Goal: Task Accomplishment & Management: Use online tool/utility

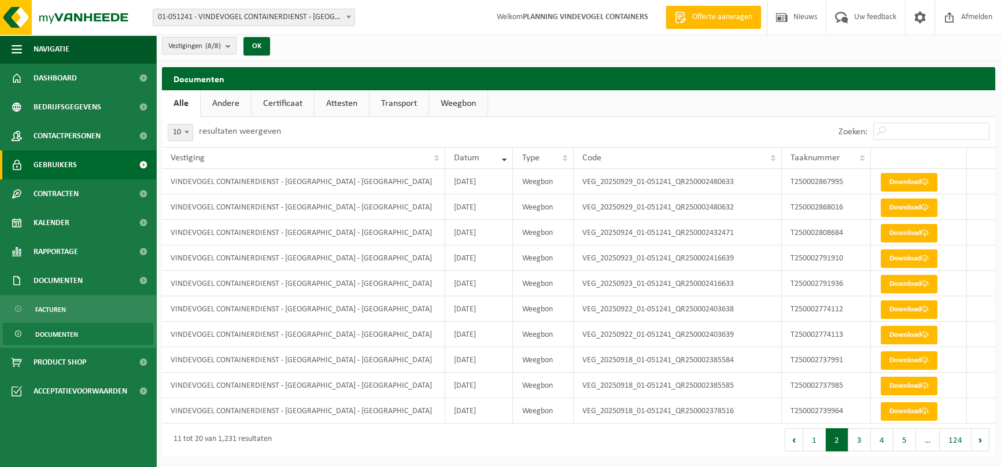
scroll to position [3, 0]
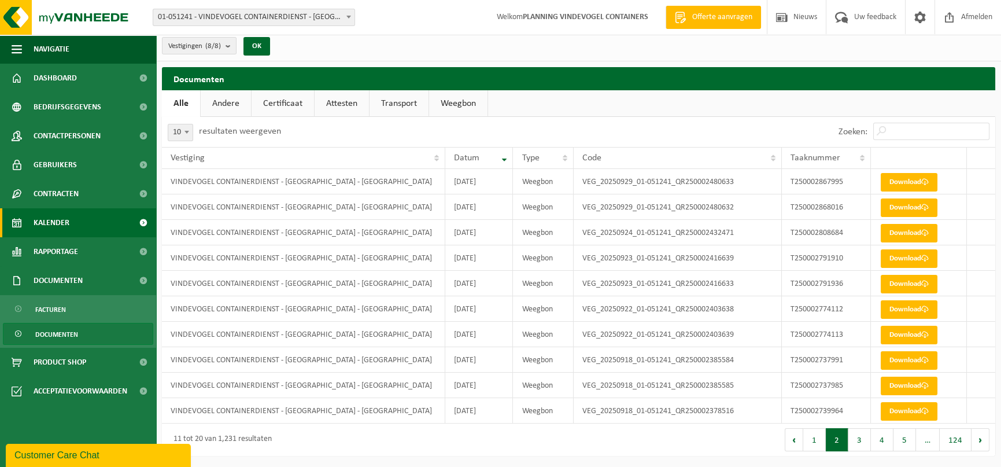
click at [47, 219] on span "Kalender" at bounding box center [52, 222] width 36 height 29
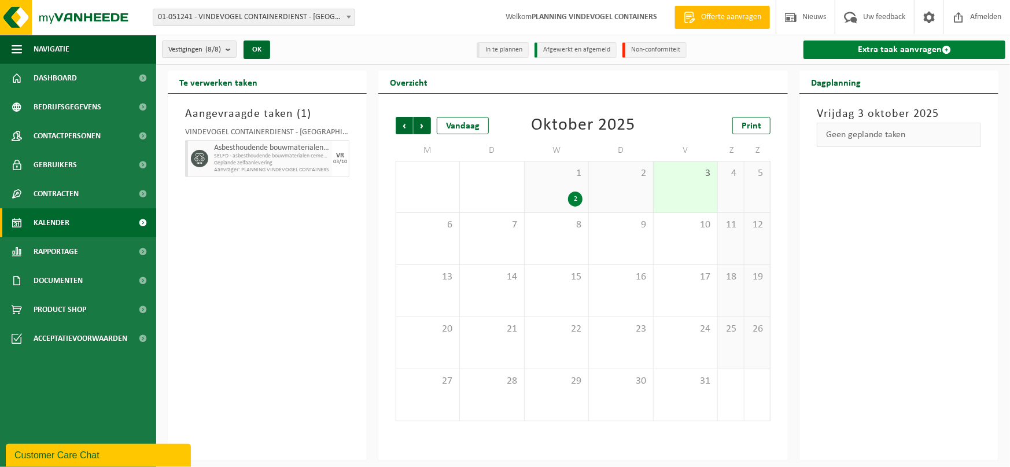
click at [904, 51] on link "Extra taak aanvragen" at bounding box center [904, 49] width 202 height 19
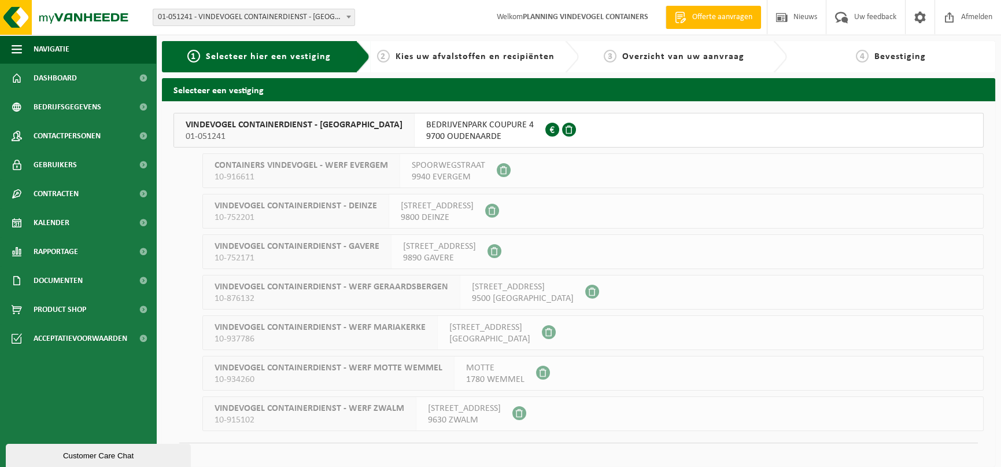
click at [297, 135] on span "01-051241" at bounding box center [294, 137] width 217 height 12
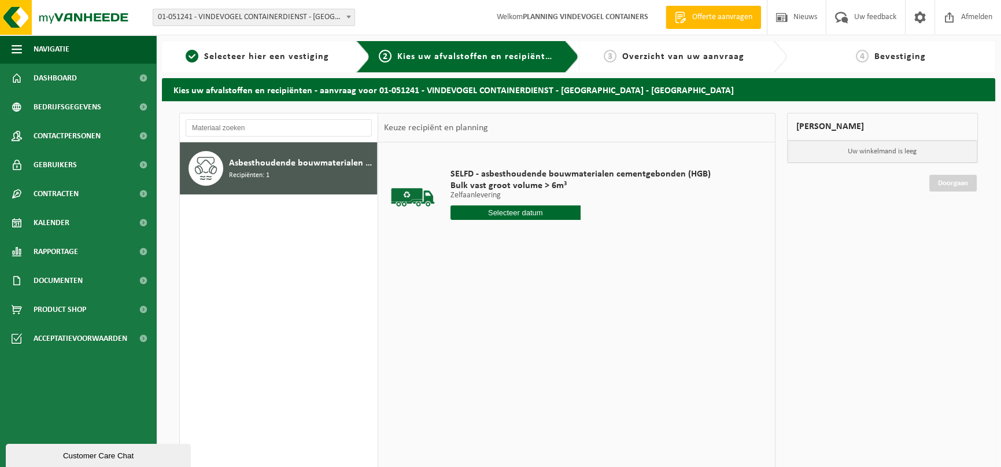
click at [508, 214] on input "text" at bounding box center [516, 212] width 130 height 14
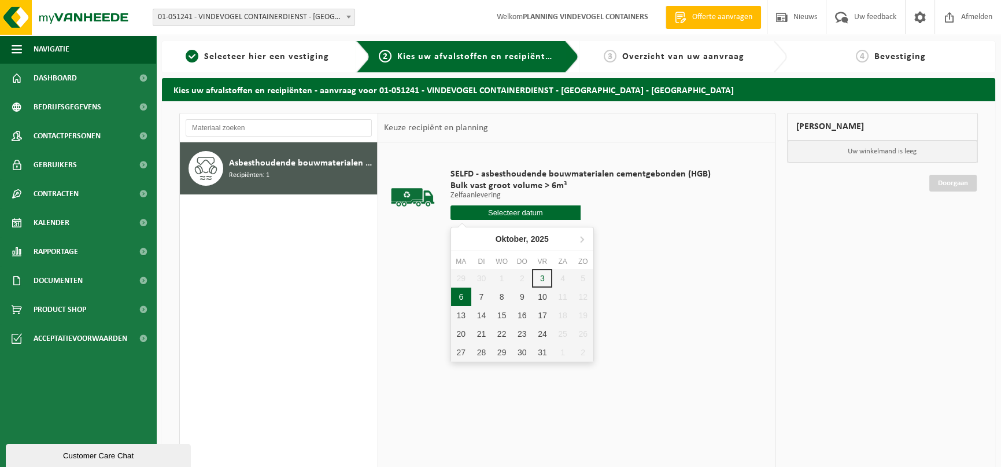
click at [458, 297] on div "6" at bounding box center [461, 296] width 20 height 19
type input "Van 2025-10-06"
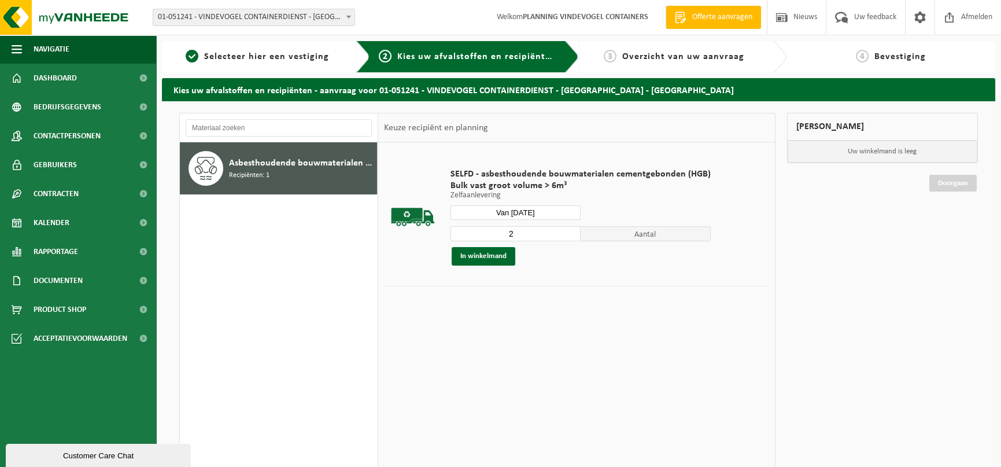
click at [566, 229] on input "2" at bounding box center [516, 233] width 130 height 15
click at [562, 229] on input "2" at bounding box center [516, 233] width 130 height 15
click at [561, 232] on input "2" at bounding box center [516, 233] width 130 height 15
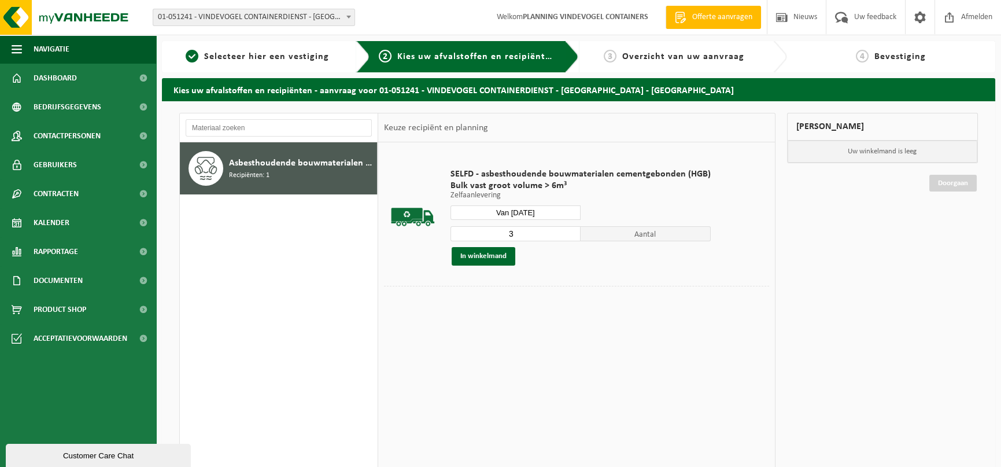
click at [570, 231] on input "3" at bounding box center [516, 233] width 130 height 15
type input "4"
click at [570, 231] on input "4" at bounding box center [516, 233] width 130 height 15
click at [494, 256] on button "In winkelmand" at bounding box center [484, 256] width 64 height 19
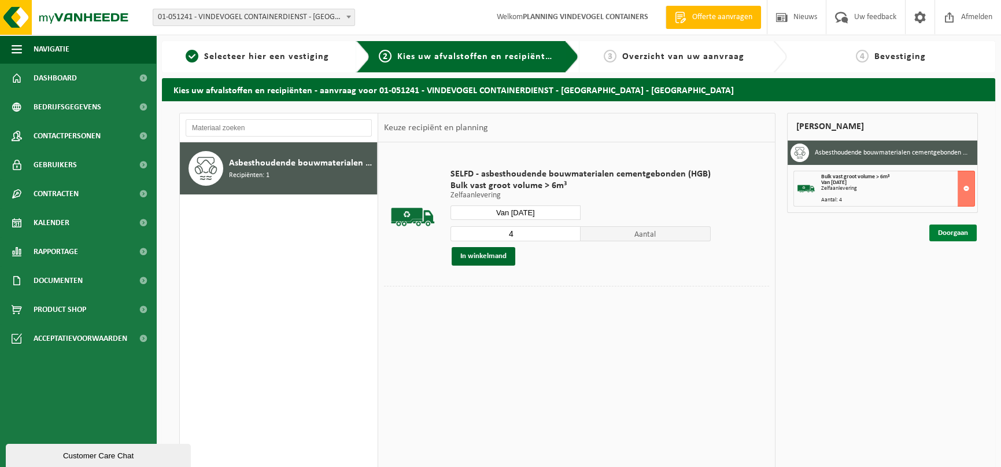
click at [931, 233] on link "Doorgaan" at bounding box center [952, 232] width 47 height 17
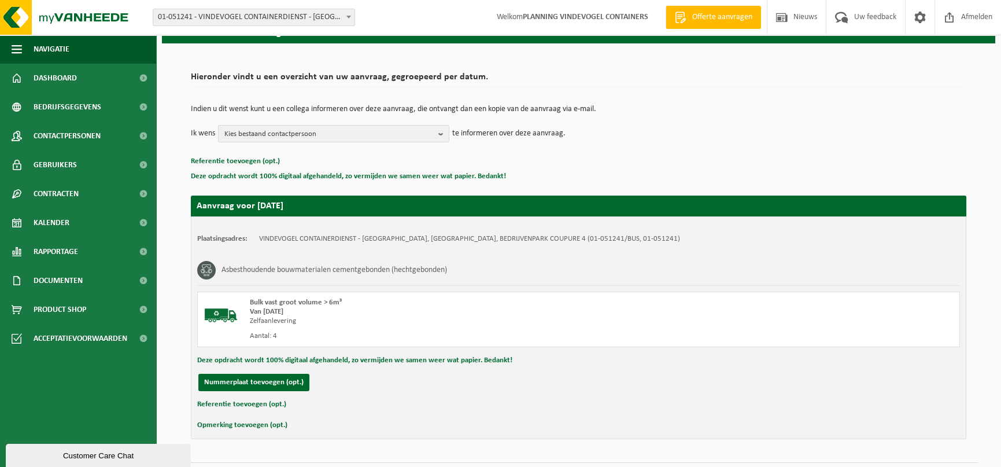
scroll to position [87, 0]
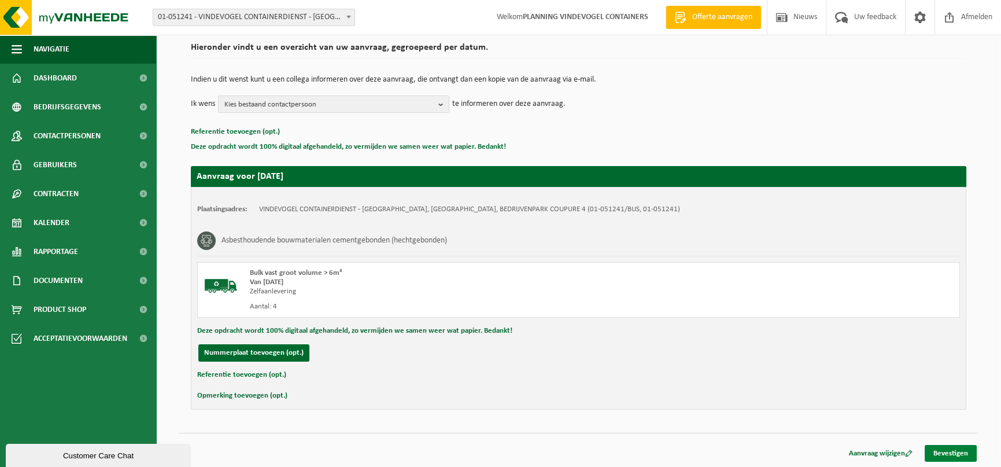
click at [936, 447] on link "Bevestigen" at bounding box center [951, 453] width 52 height 17
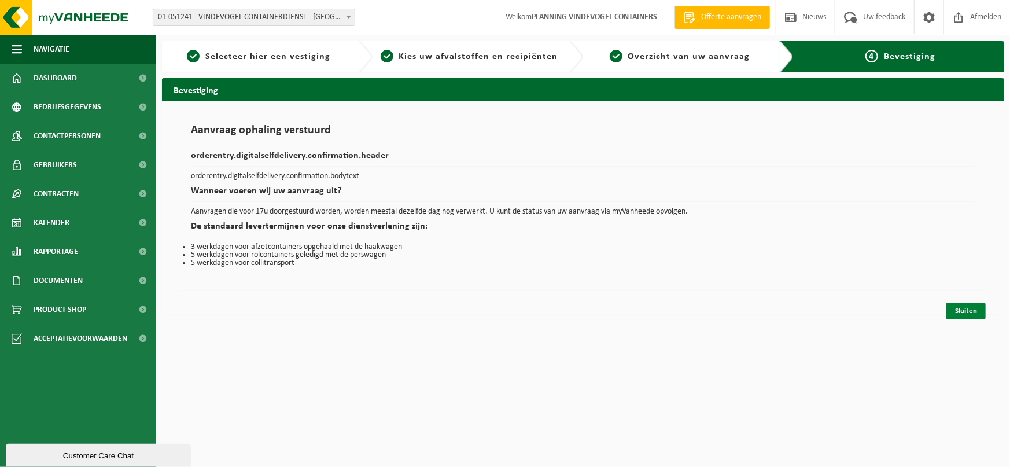
click at [953, 314] on link "Sluiten" at bounding box center [965, 310] width 39 height 17
